Goal: Go to known website: Go to known website

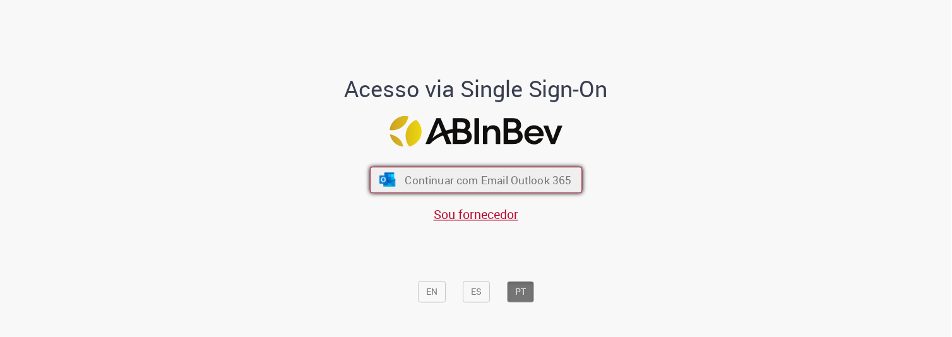
click at [513, 181] on span "Continuar com Email Outlook 365" at bounding box center [488, 180] width 167 height 15
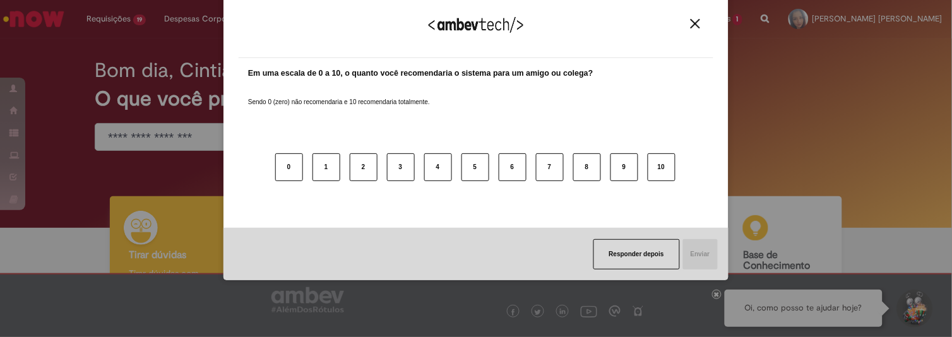
click at [699, 20] on img "Close" at bounding box center [695, 23] width 9 height 9
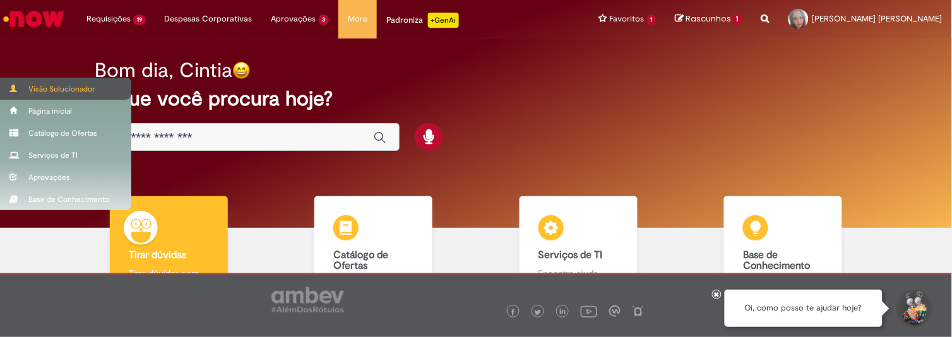
click at [56, 83] on div "Visão Solucionador" at bounding box center [65, 89] width 131 height 22
